Goal: Task Accomplishment & Management: Use online tool/utility

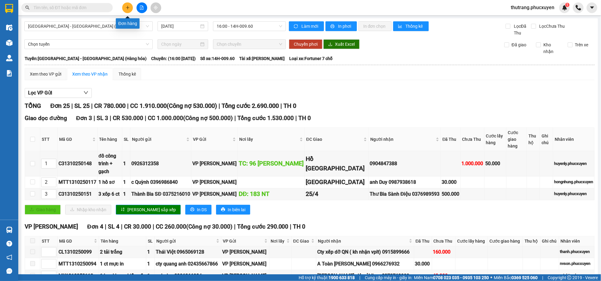
click at [123, 7] on button at bounding box center [127, 7] width 11 height 11
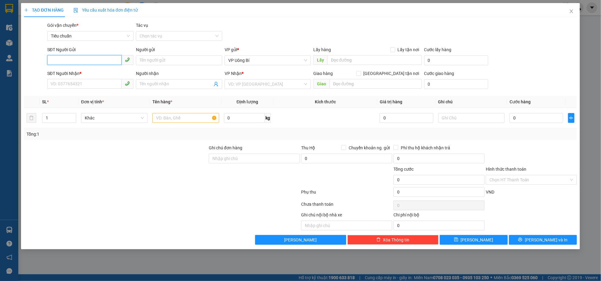
paste input "0978850771"
type input "0978850771"
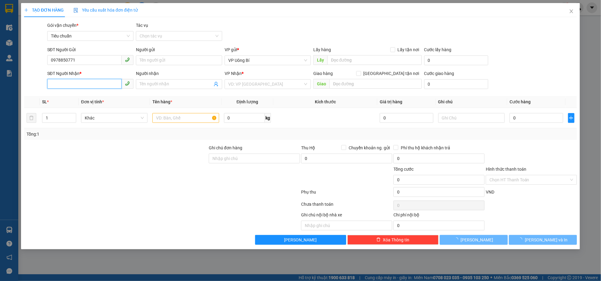
paste input "0978850771"
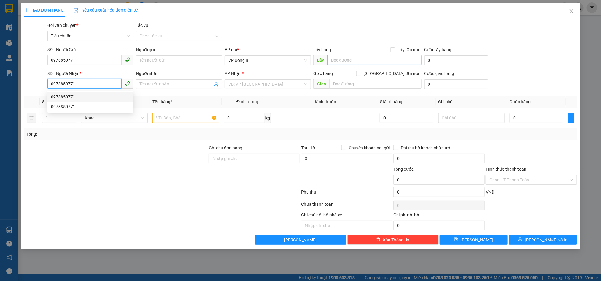
type input "0978850771"
click at [361, 62] on input "text" at bounding box center [374, 60] width 94 height 10
type input "cửa ông"
click at [281, 83] on input "search" at bounding box center [265, 84] width 75 height 9
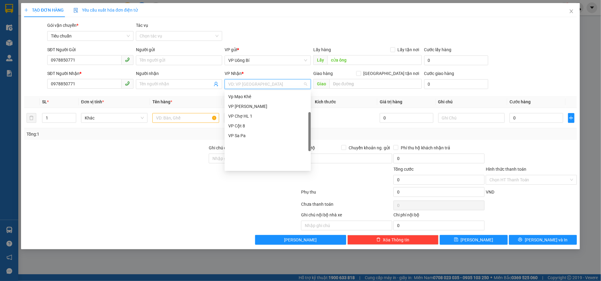
scroll to position [97, 0]
click at [255, 166] on div "VP Dọc đường" at bounding box center [267, 165] width 79 height 7
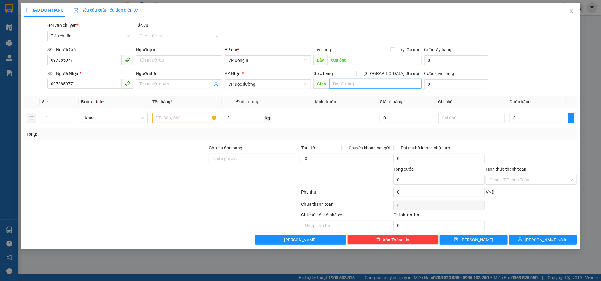
click at [351, 81] on input "text" at bounding box center [375, 84] width 92 height 10
type input "lào cai"
click at [182, 120] on input "text" at bounding box center [185, 118] width 66 height 10
type input "1 xe máy"
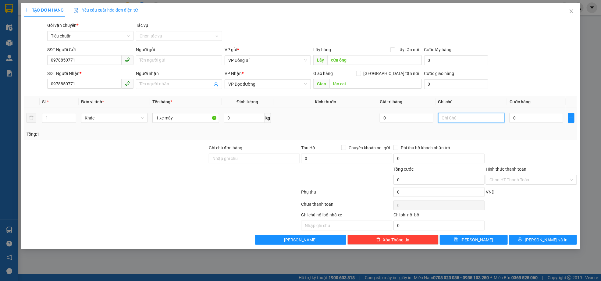
click at [466, 117] on input "text" at bounding box center [471, 118] width 66 height 10
type input "hàng kèm khách"
click at [519, 114] on input "0" at bounding box center [537, 118] width 54 height 10
type input "7"
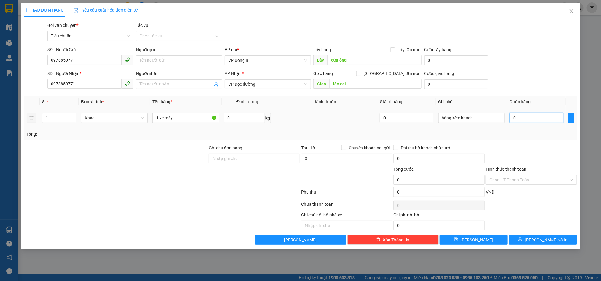
type input "7"
type input "70"
type input "700"
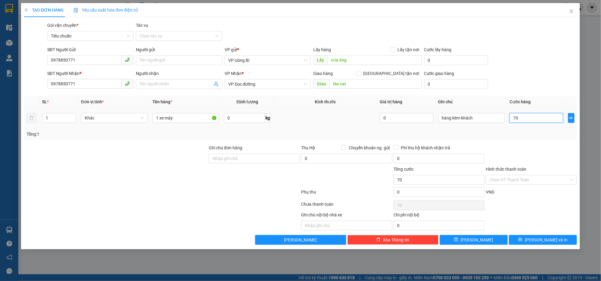
type input "700"
type input "7.000"
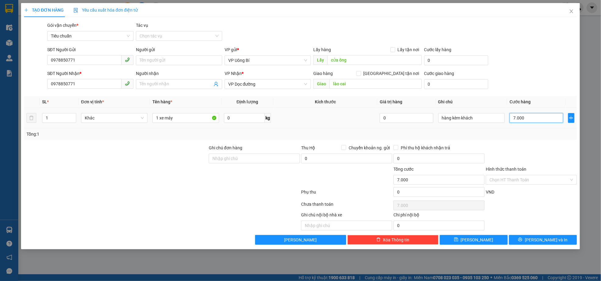
type input "70.000"
type input "700.000"
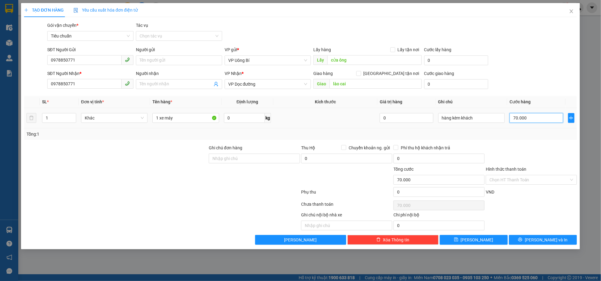
type input "700.000"
click at [484, 240] on button "[PERSON_NAME]" at bounding box center [474, 240] width 68 height 10
type input "0"
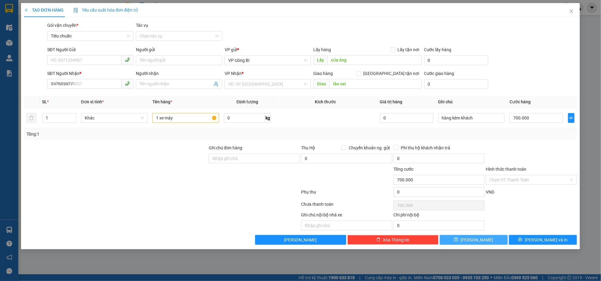
type input "0"
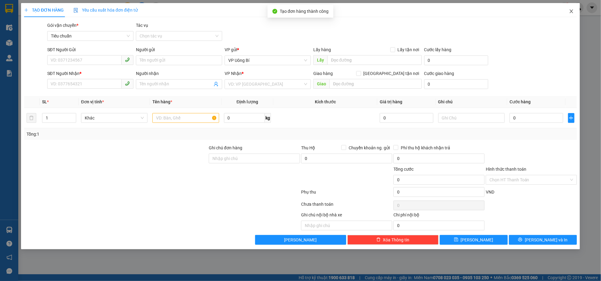
click at [573, 13] on icon "close" at bounding box center [571, 11] width 3 height 4
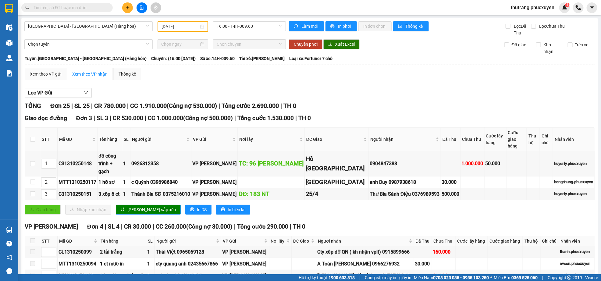
click at [18, 41] on main "[GEOGRAPHIC_DATA] - [GEOGRAPHIC_DATA] (Hàng hóa) [DATE] 16:00 - 14H-009.60 Làm …" at bounding box center [300, 137] width 601 height 274
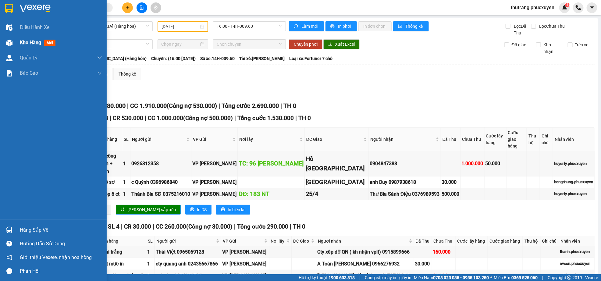
click at [12, 41] on img at bounding box center [9, 43] width 6 height 6
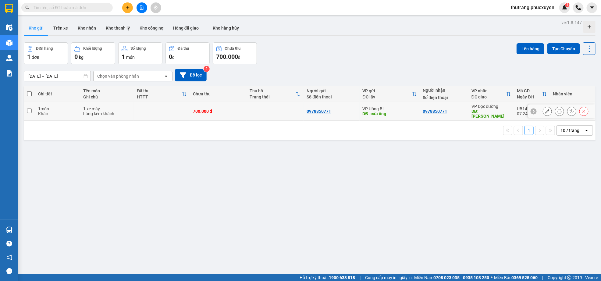
click at [199, 109] on div "700.000 đ" at bounding box center [218, 111] width 51 height 5
checkbox input "true"
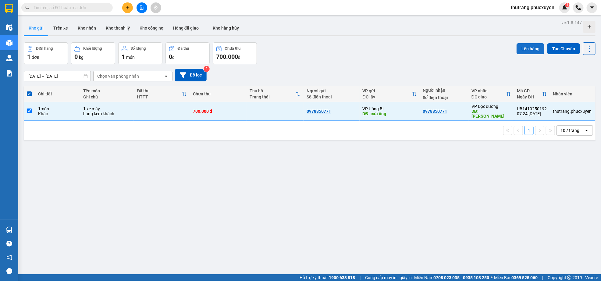
click at [524, 46] on button "Lên hàng" at bounding box center [531, 48] width 28 height 11
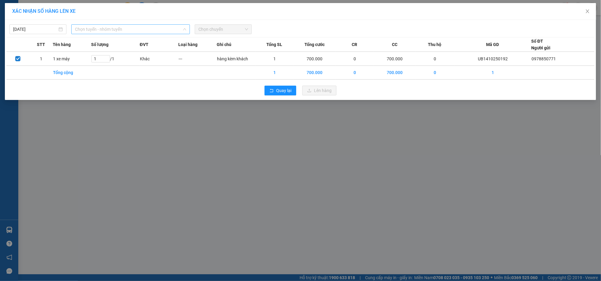
click at [106, 31] on span "Chọn tuyến - nhóm tuyến" at bounding box center [131, 29] width 112 height 9
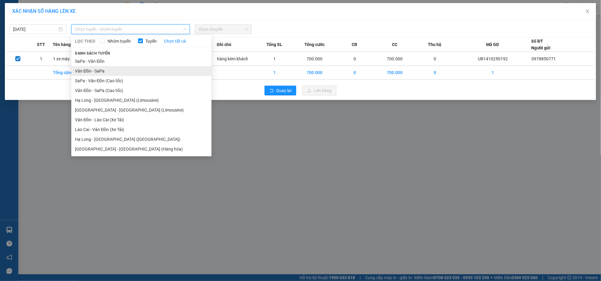
click at [94, 73] on li "Vân Đồn - SaPa" at bounding box center [141, 71] width 140 height 10
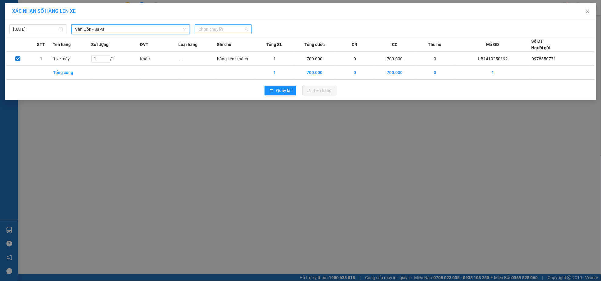
click at [222, 33] on span "Chọn chuyến" at bounding box center [223, 29] width 50 height 9
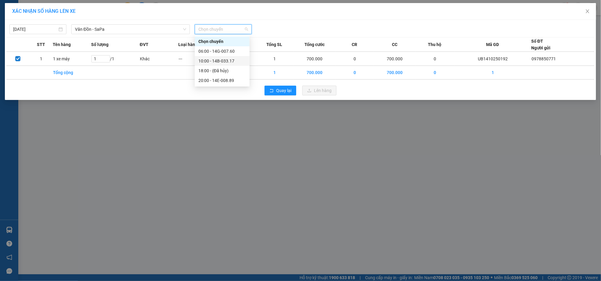
click at [221, 61] on div "10:00 - 14B-033.17" at bounding box center [222, 61] width 48 height 7
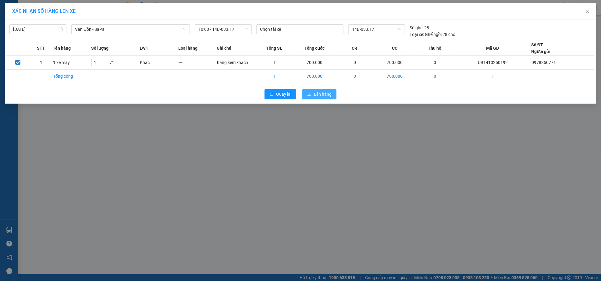
click at [328, 93] on span "Lên hàng" at bounding box center [323, 94] width 18 height 7
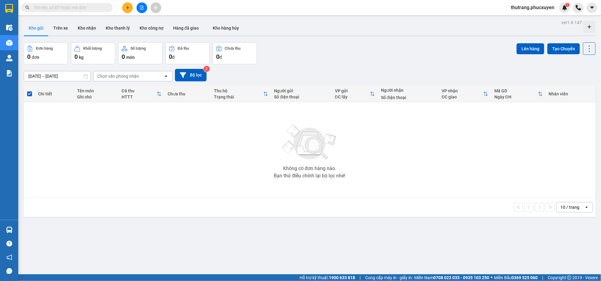
click at [223, 167] on div "Không có đơn hàng nào. Bạn thử điều chỉnh lại bộ lọc nhé!" at bounding box center [310, 149] width 566 height 91
